Goal: Check status

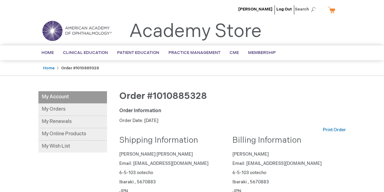
scroll to position [10, 0]
